Goal: Navigation & Orientation: Find specific page/section

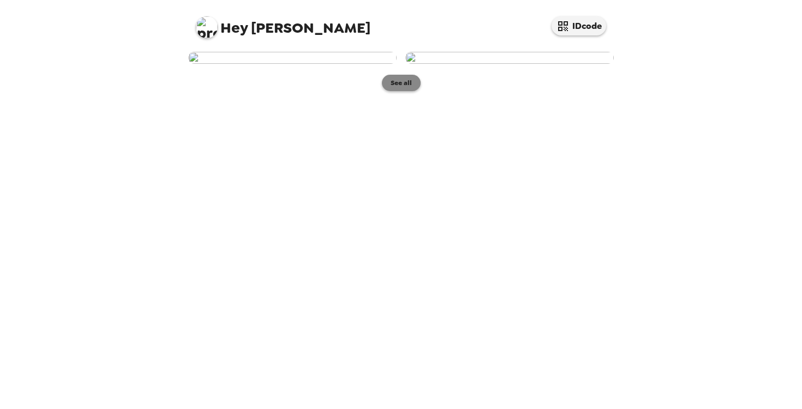
click at [404, 91] on button "See all" at bounding box center [401, 83] width 39 height 16
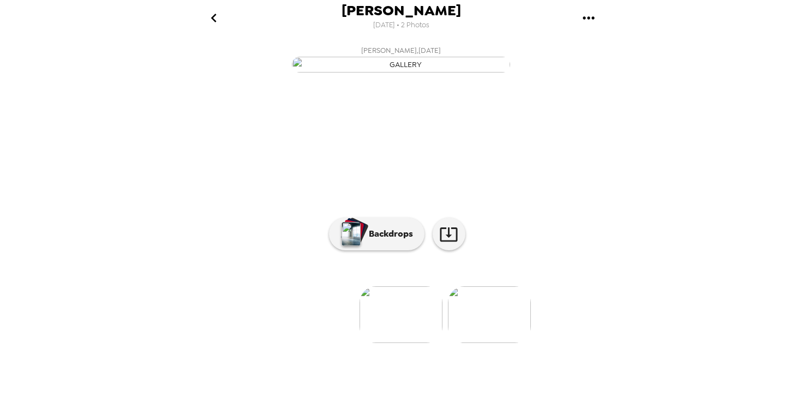
scroll to position [55, 0]
click at [485, 343] on img at bounding box center [489, 314] width 83 height 57
click at [391, 240] on p "Backdrops" at bounding box center [388, 233] width 50 height 13
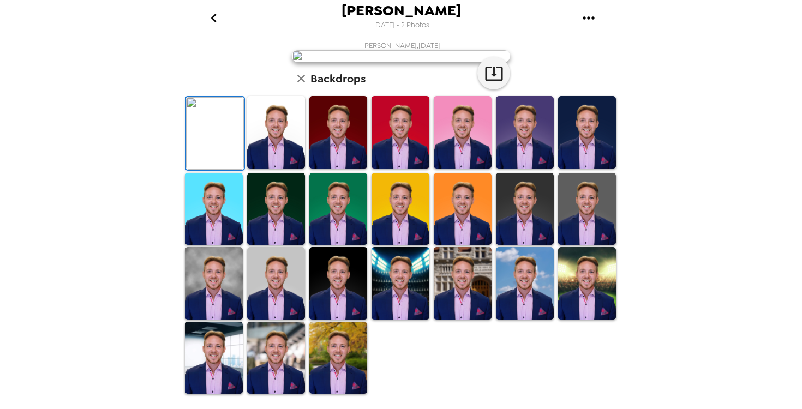
scroll to position [252, 0]
click at [403, 313] on img at bounding box center [400, 283] width 58 height 73
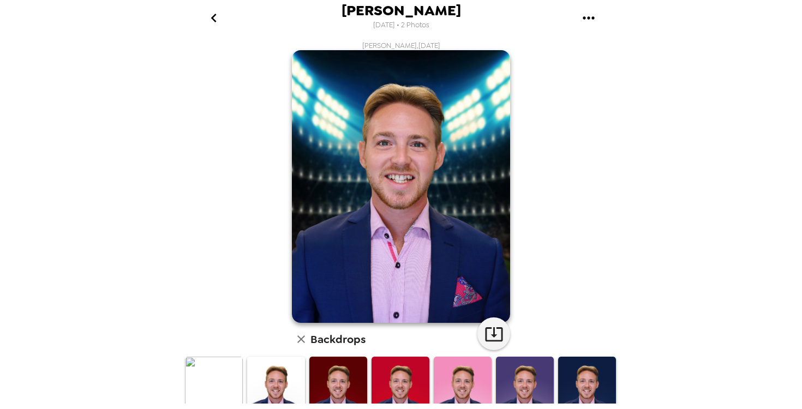
scroll to position [202, 0]
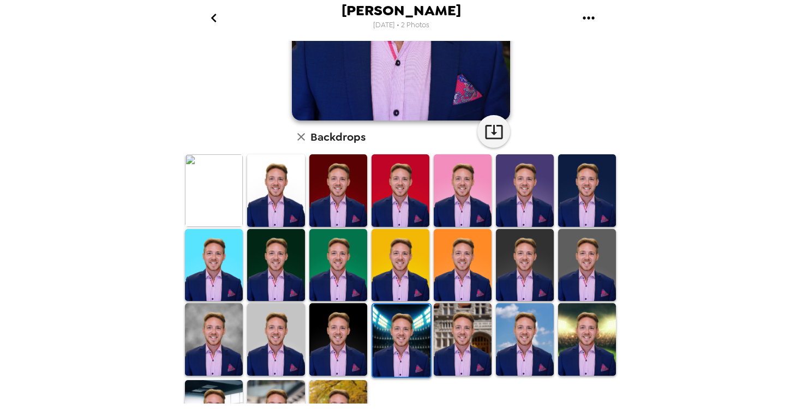
click at [460, 317] on img at bounding box center [463, 339] width 58 height 73
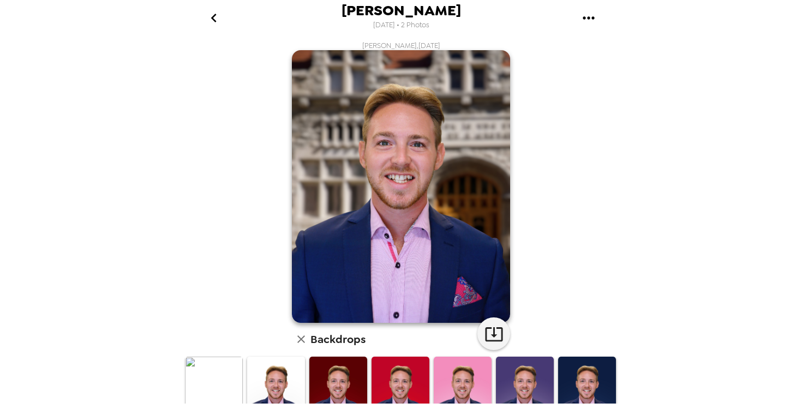
scroll to position [252, 0]
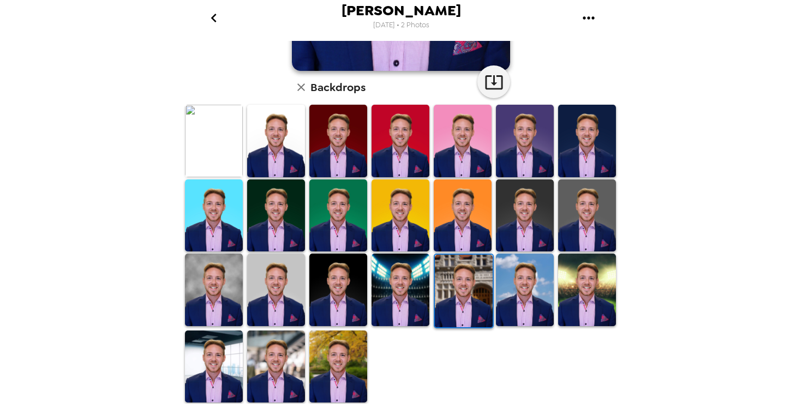
click at [346, 371] on img at bounding box center [338, 366] width 58 height 73
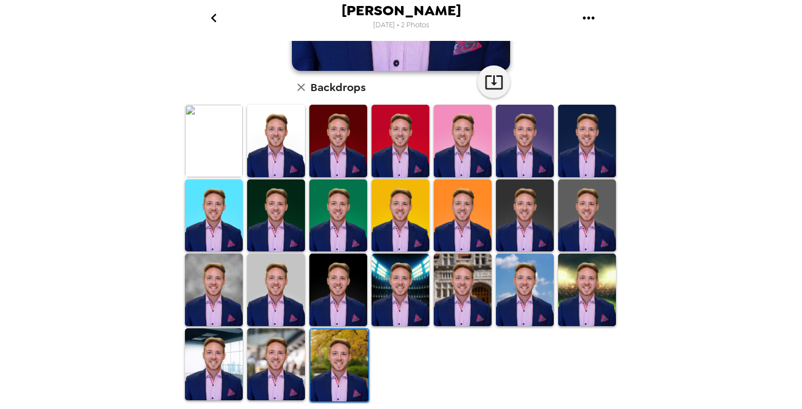
scroll to position [0, 0]
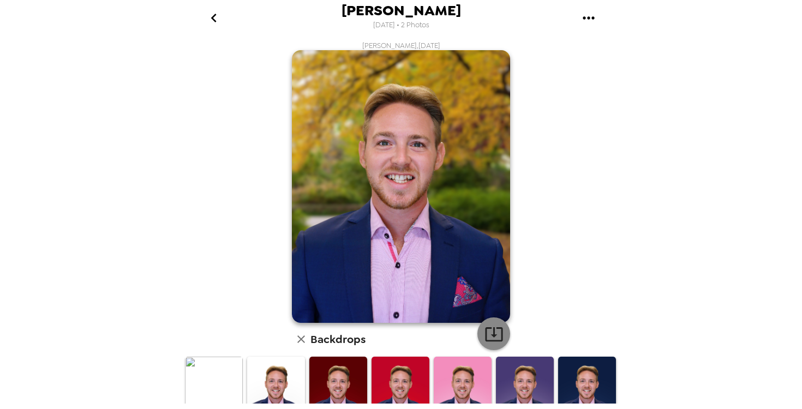
click at [493, 324] on icon "button" at bounding box center [493, 333] width 19 height 19
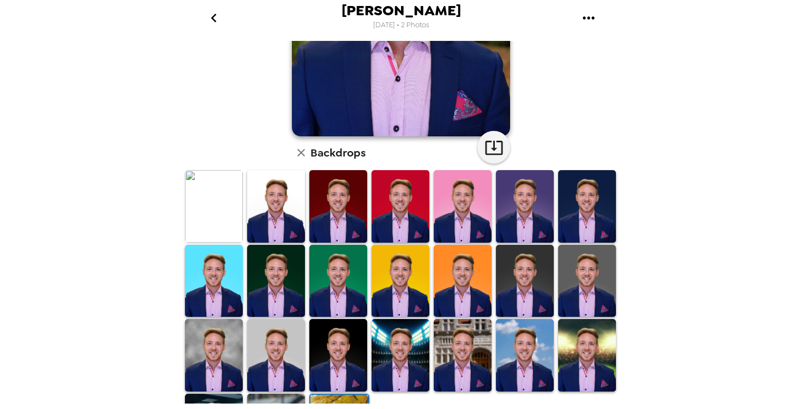
scroll to position [252, 0]
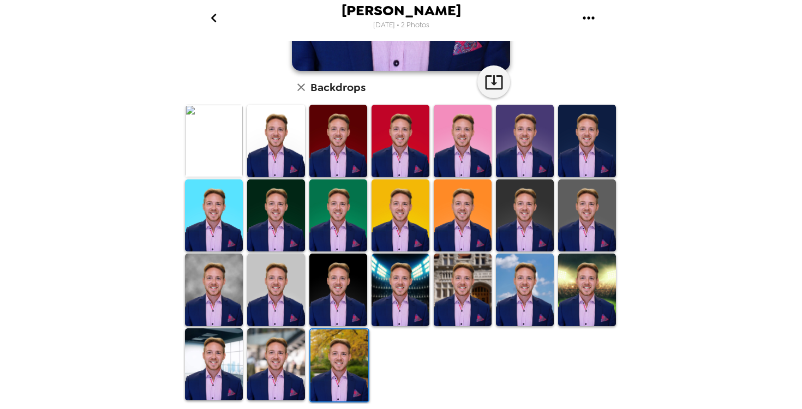
click at [220, 141] on img at bounding box center [214, 141] width 58 height 73
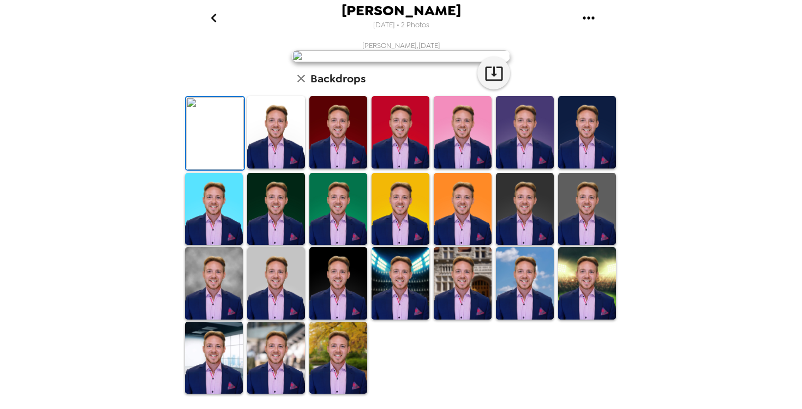
scroll to position [21, 0]
click at [494, 81] on icon "button" at bounding box center [493, 74] width 17 height 14
click at [268, 169] on img at bounding box center [276, 132] width 58 height 73
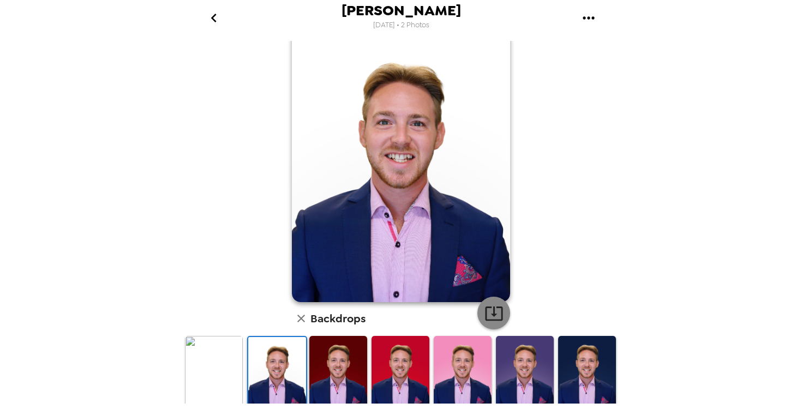
click at [497, 316] on icon "button" at bounding box center [493, 313] width 19 height 19
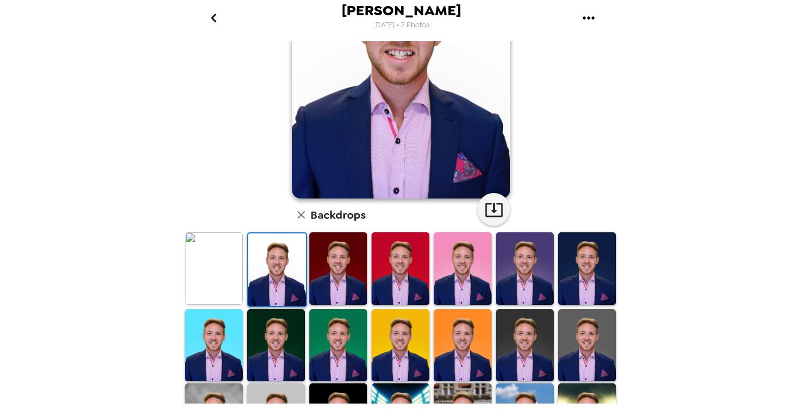
click at [543, 296] on img at bounding box center [525, 268] width 58 height 73
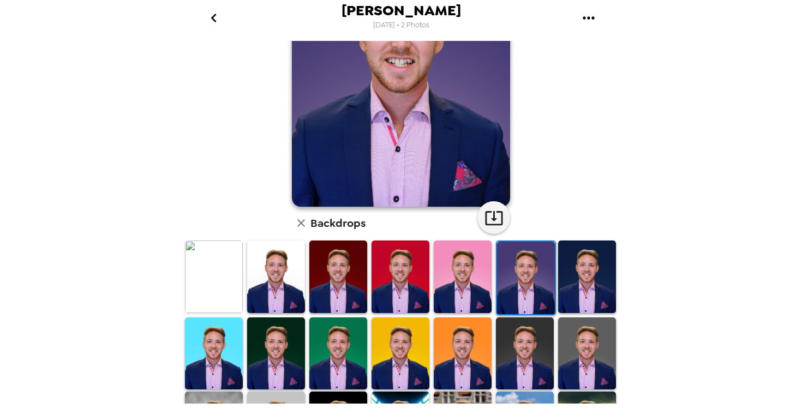
scroll to position [89, 0]
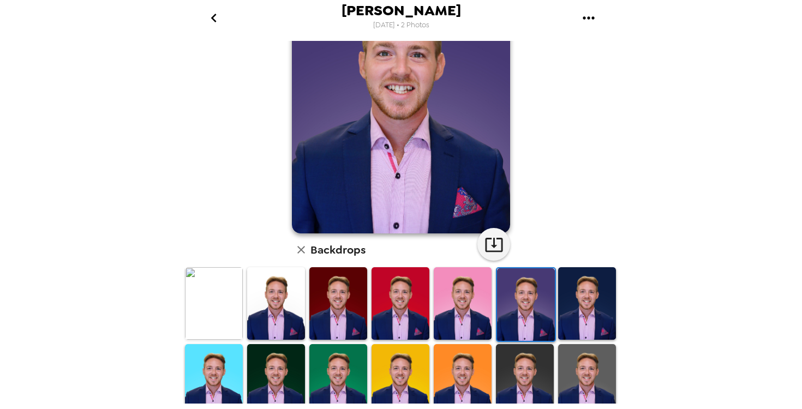
click at [351, 309] on img at bounding box center [338, 303] width 58 height 72
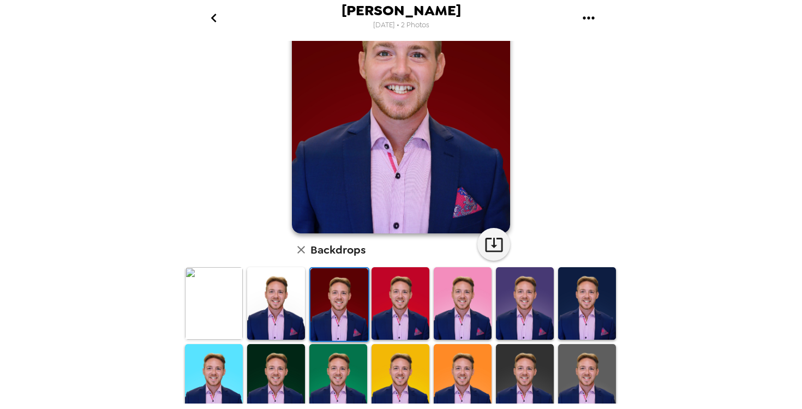
click at [398, 305] on img at bounding box center [400, 303] width 58 height 72
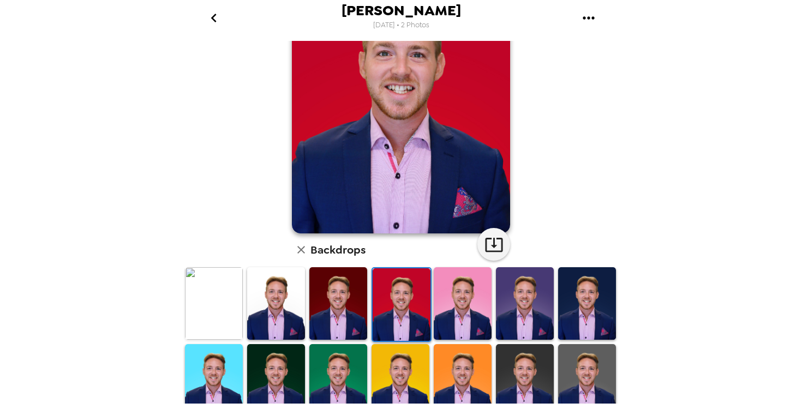
click at [446, 307] on img at bounding box center [463, 303] width 58 height 72
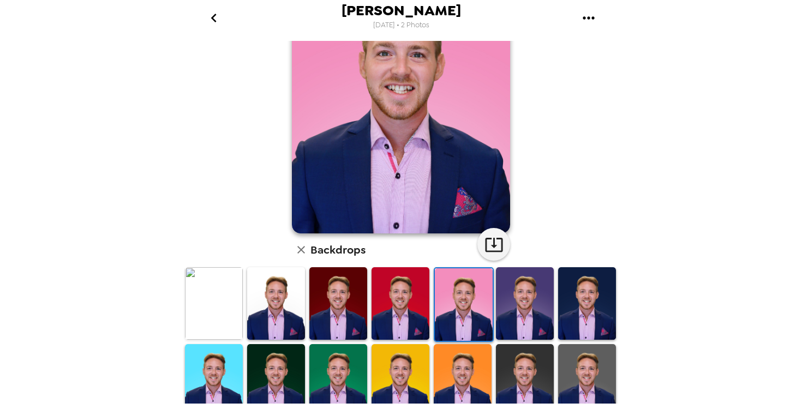
click at [516, 309] on img at bounding box center [525, 303] width 58 height 72
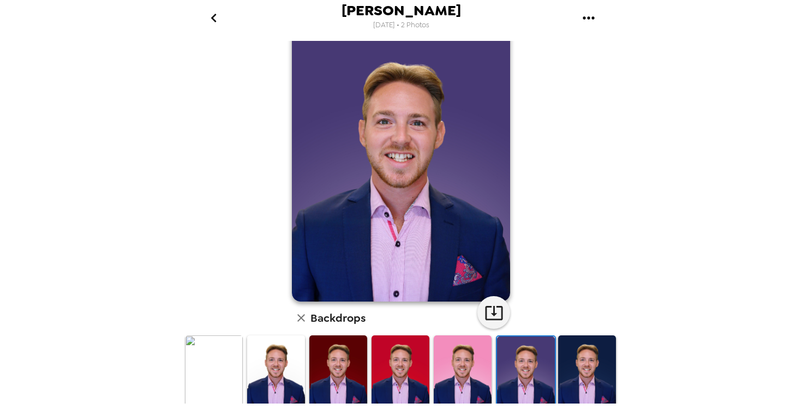
scroll to position [19, 0]
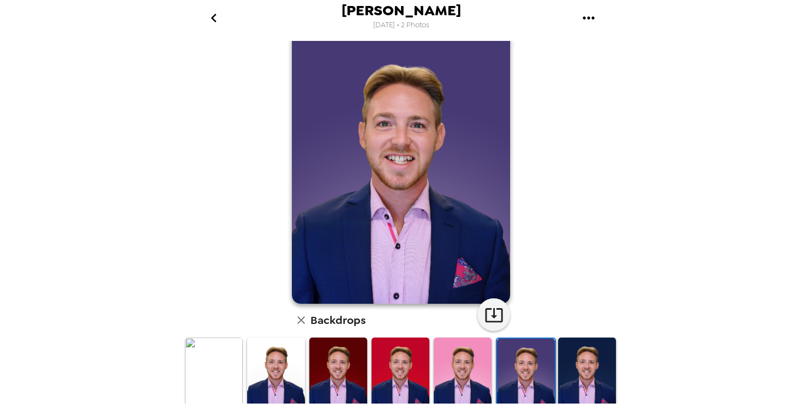
click at [583, 356] on img at bounding box center [587, 374] width 58 height 72
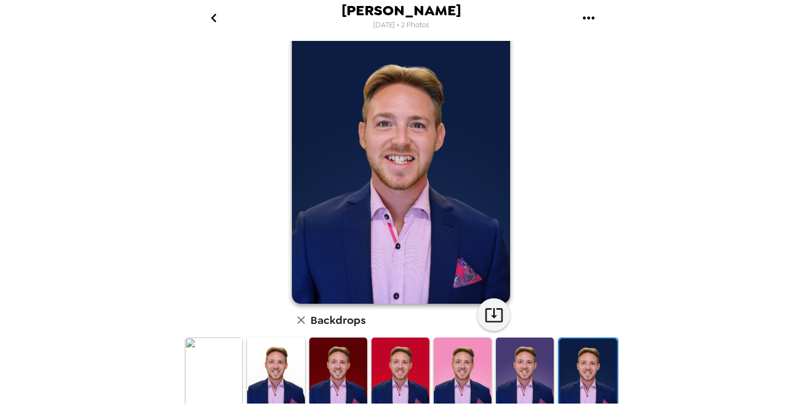
scroll to position [0, 0]
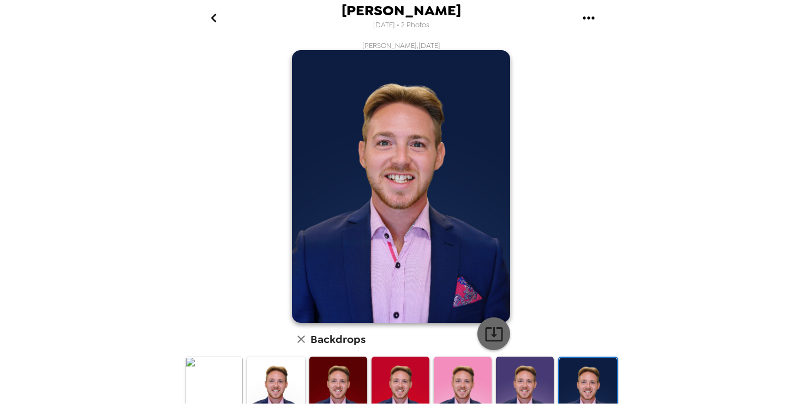
click at [497, 339] on icon "button" at bounding box center [493, 333] width 19 height 19
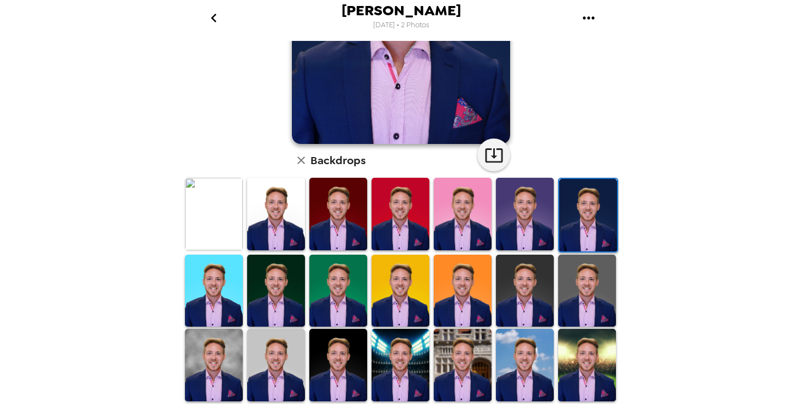
click at [225, 296] on img at bounding box center [214, 291] width 58 height 72
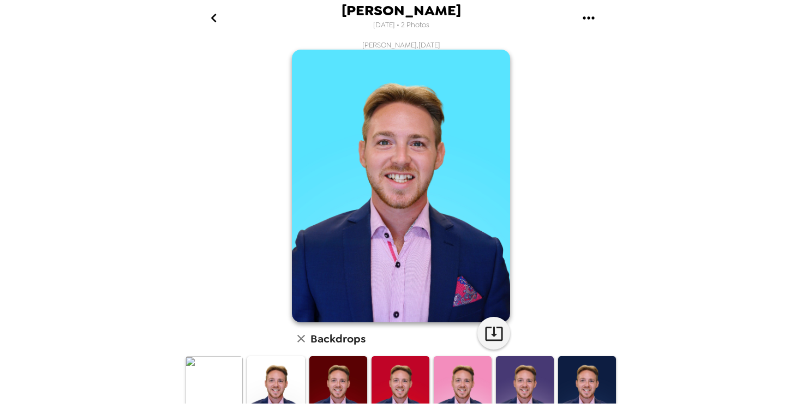
scroll to position [1, 0]
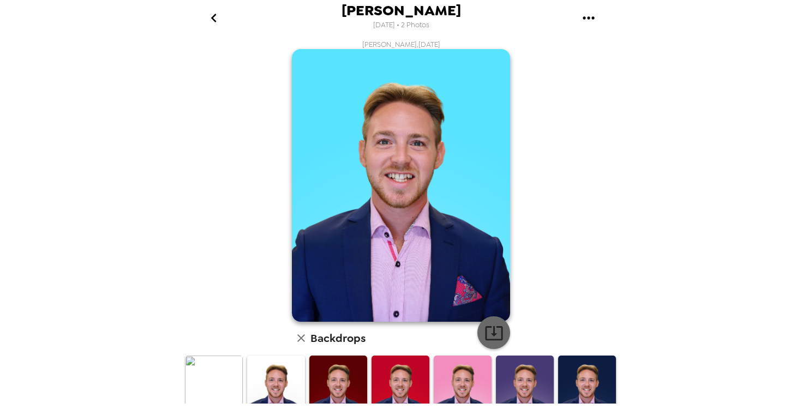
click at [495, 336] on icon "button" at bounding box center [493, 332] width 19 height 19
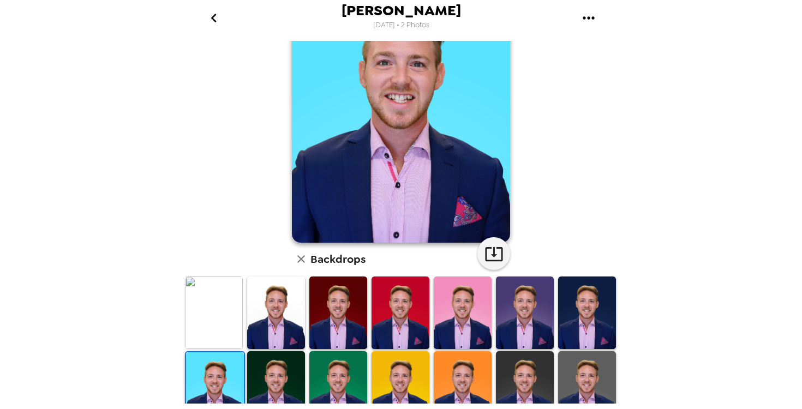
scroll to position [91, 0]
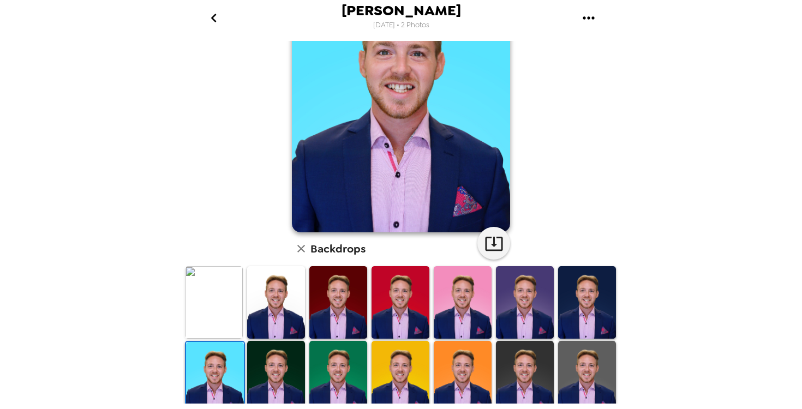
click at [269, 360] on img at bounding box center [276, 377] width 58 height 72
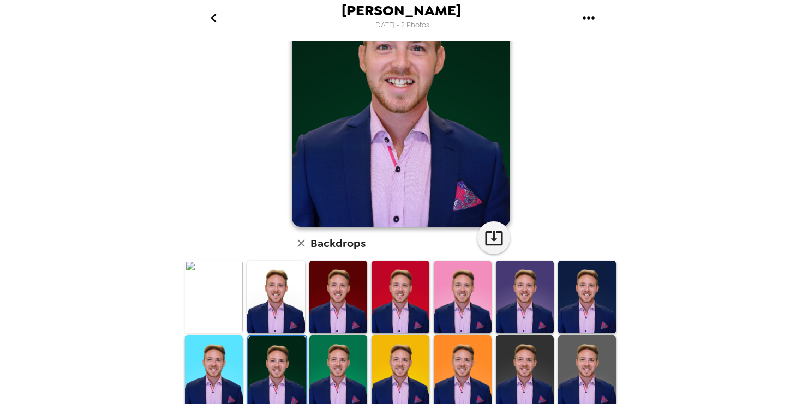
scroll to position [107, 0]
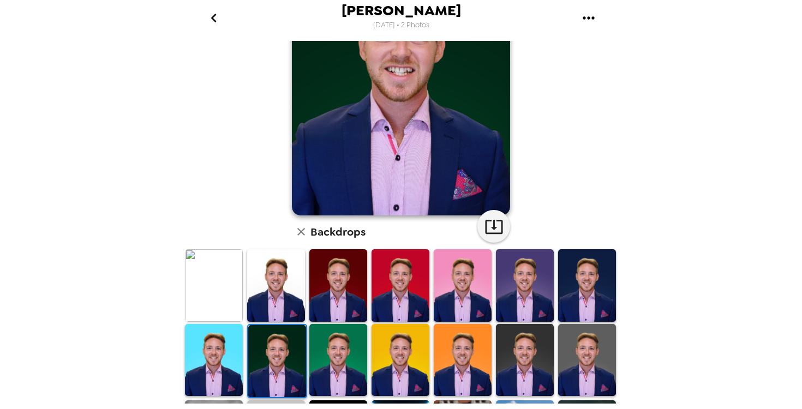
click at [352, 346] on img at bounding box center [338, 360] width 58 height 72
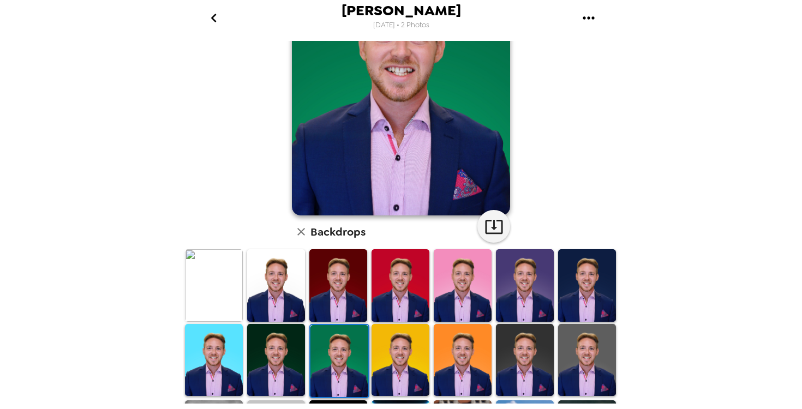
scroll to position [0, 0]
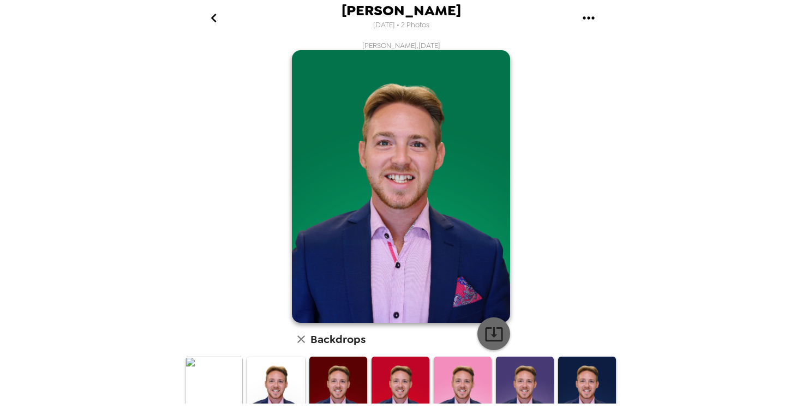
click at [494, 327] on icon "button" at bounding box center [493, 333] width 19 height 19
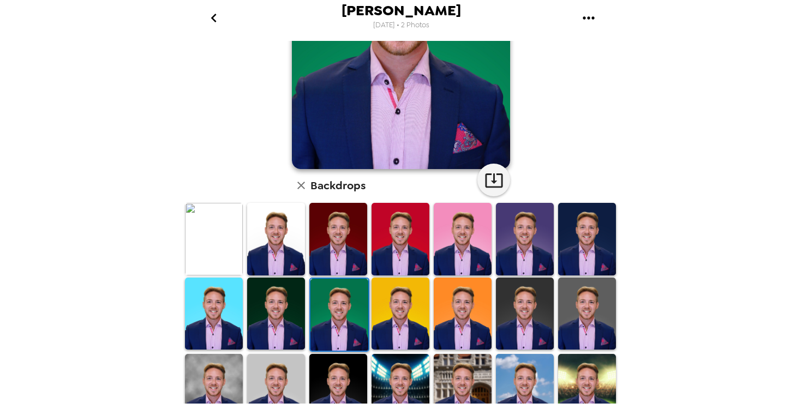
click at [424, 335] on img at bounding box center [400, 314] width 58 height 72
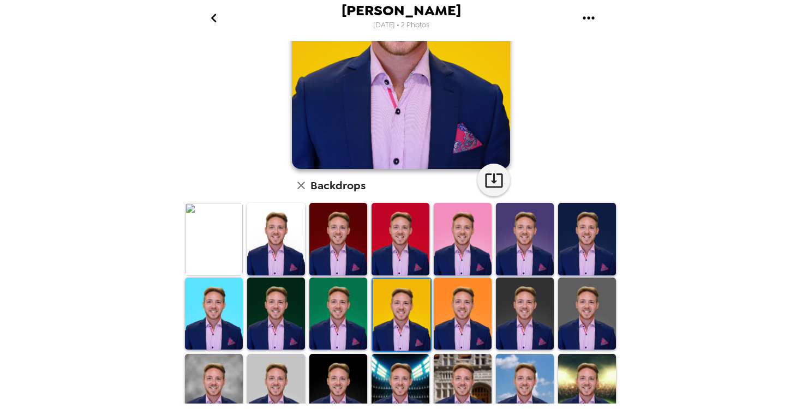
click at [459, 328] on img at bounding box center [463, 314] width 58 height 72
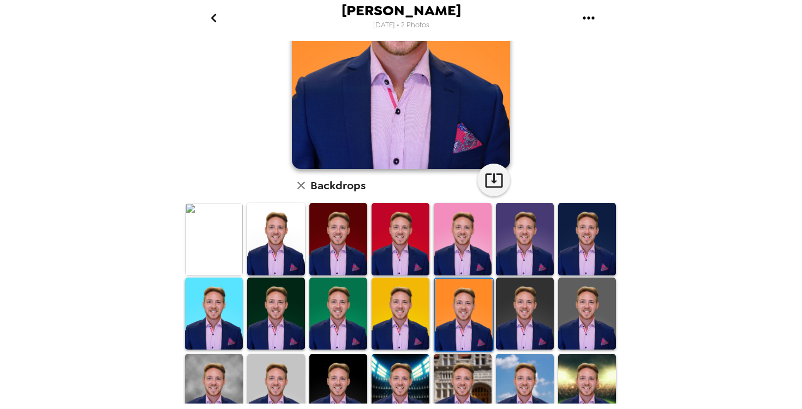
click at [513, 324] on img at bounding box center [525, 314] width 58 height 72
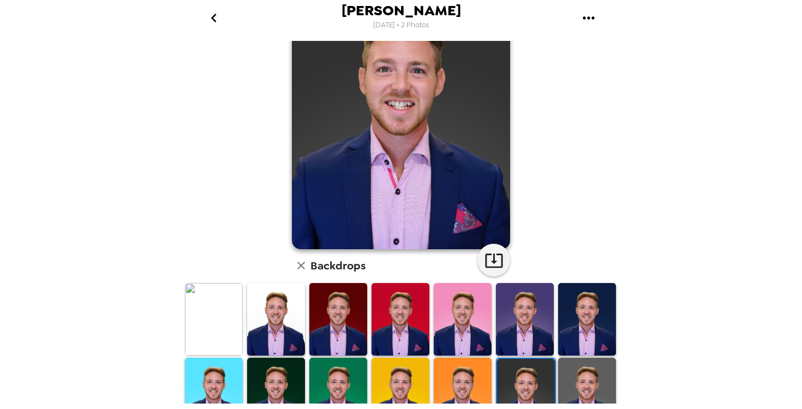
scroll to position [82, 0]
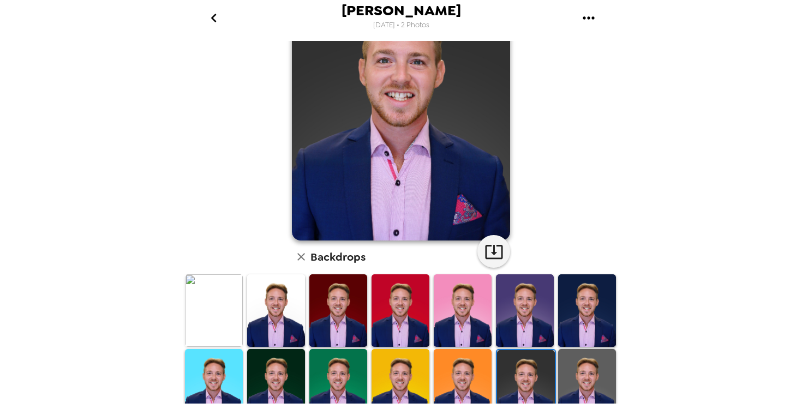
click at [592, 356] on img at bounding box center [587, 385] width 58 height 72
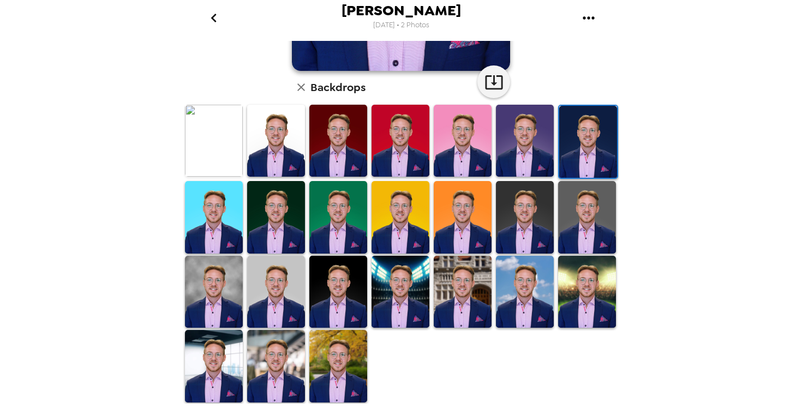
click at [342, 242] on img at bounding box center [338, 217] width 58 height 72
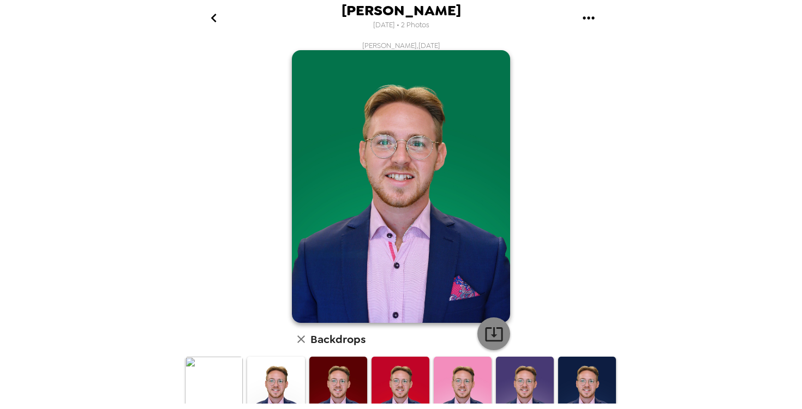
click at [494, 330] on icon "button" at bounding box center [493, 334] width 17 height 14
click at [546, 290] on div "[PERSON_NAME] , [DATE] Backdrops" at bounding box center [401, 348] width 436 height 615
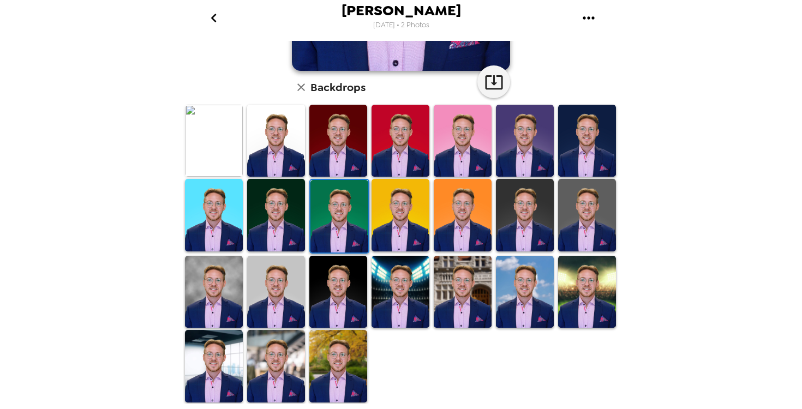
click at [364, 358] on img at bounding box center [338, 366] width 58 height 72
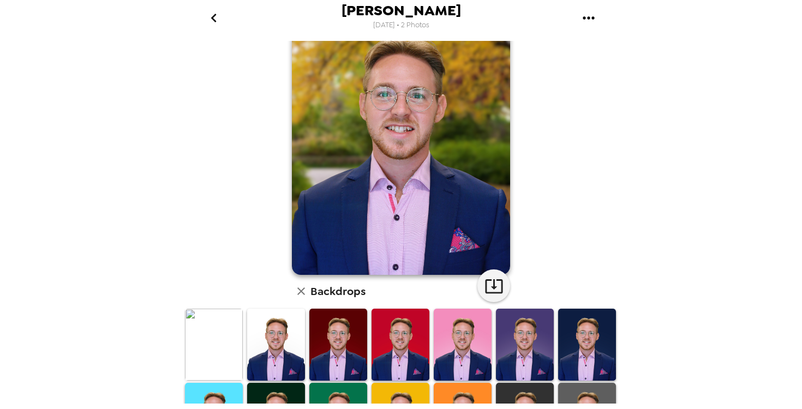
scroll to position [0, 0]
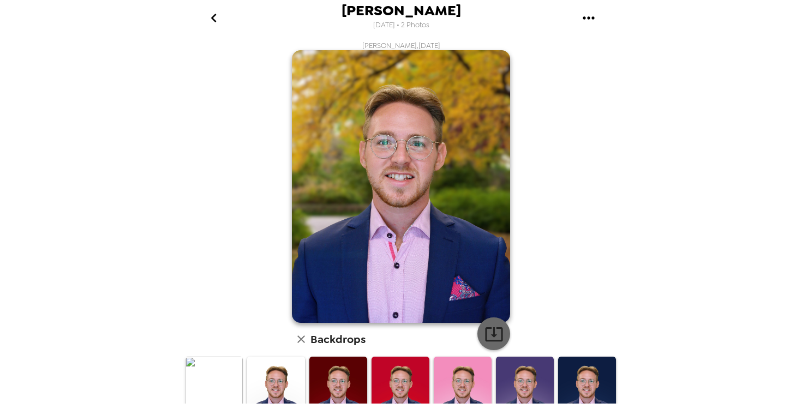
click at [492, 331] on icon "button" at bounding box center [493, 333] width 19 height 19
click at [600, 11] on button "gallery menu" at bounding box center [587, 17] width 35 height 35
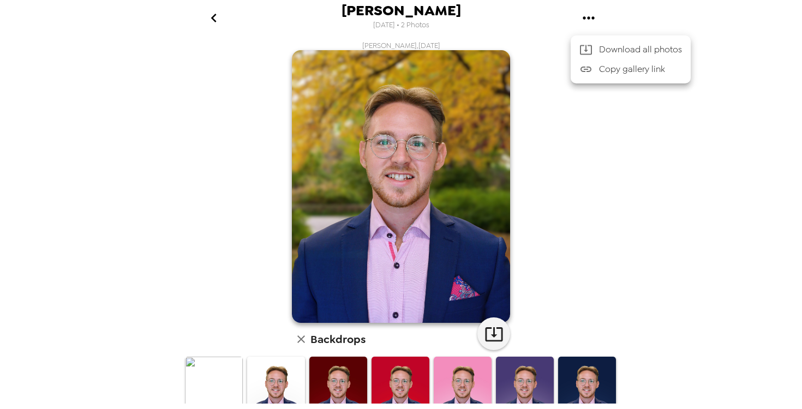
click at [594, 17] on div at bounding box center [401, 204] width 802 height 409
click at [542, 113] on div "[PERSON_NAME] , [DATE] Backdrops" at bounding box center [401, 348] width 436 height 615
click at [216, 20] on icon "go back" at bounding box center [213, 17] width 17 height 17
